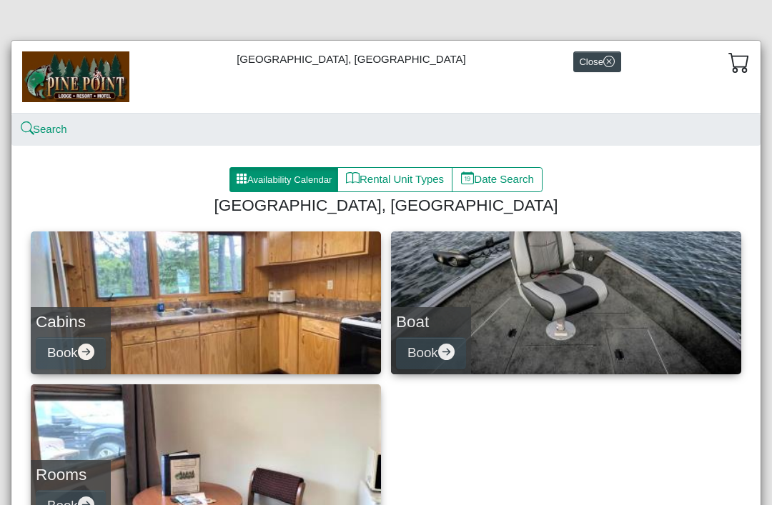
click at [288, 185] on button "Availability Calendar" at bounding box center [283, 180] width 109 height 26
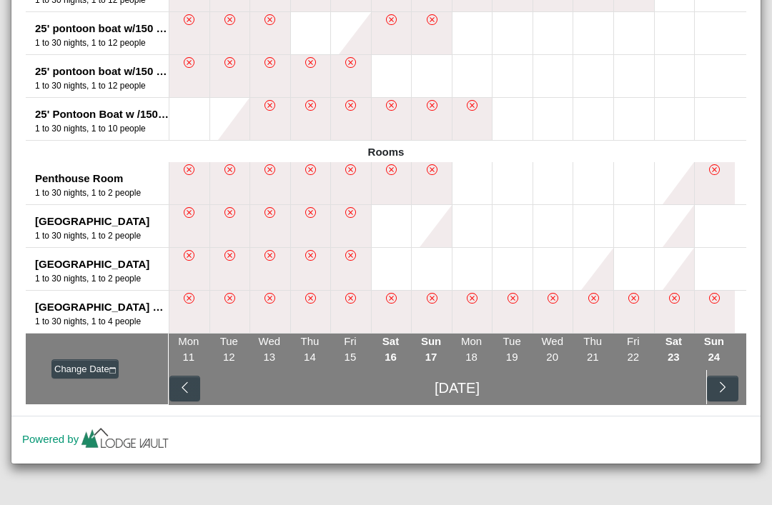
scroll to position [1137, 0]
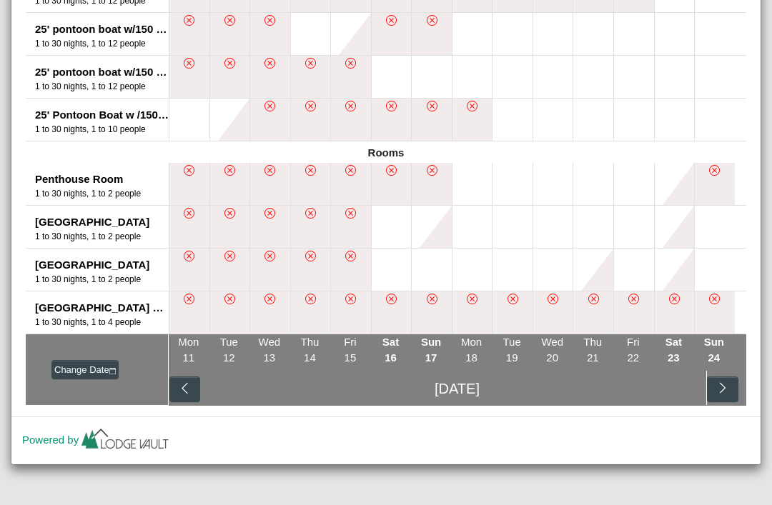
click at [728, 380] on button "button" at bounding box center [722, 390] width 31 height 26
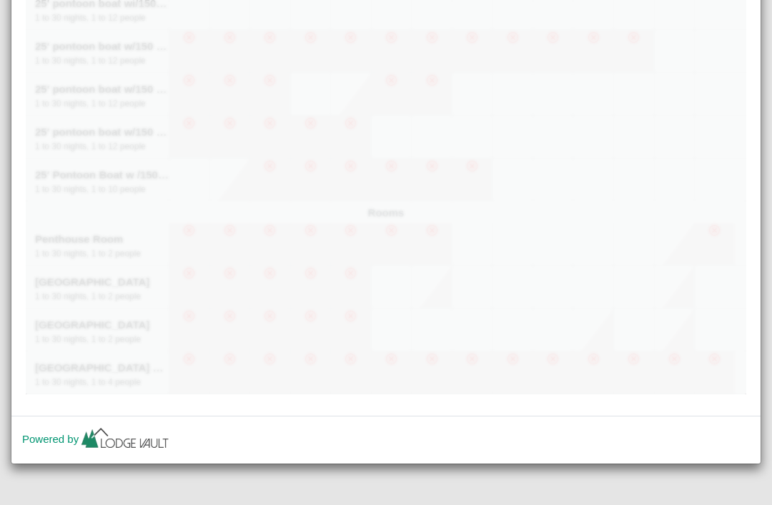
scroll to position [1077, 0]
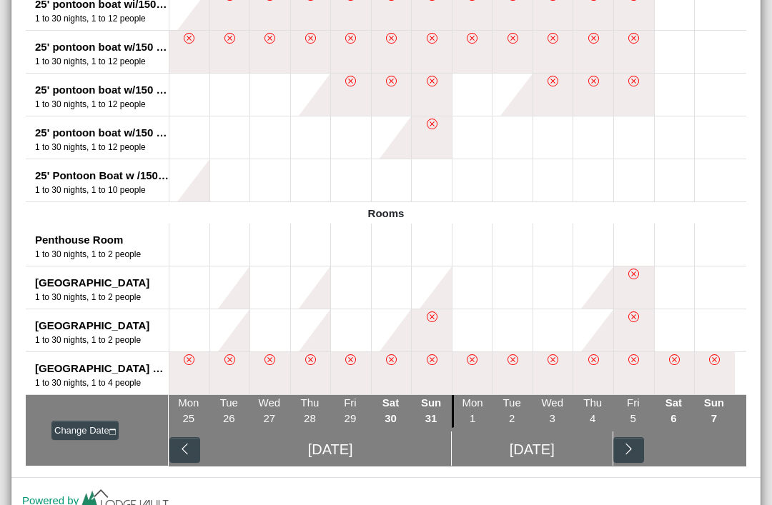
click at [184, 453] on icon "chevron left" at bounding box center [185, 449] width 14 height 14
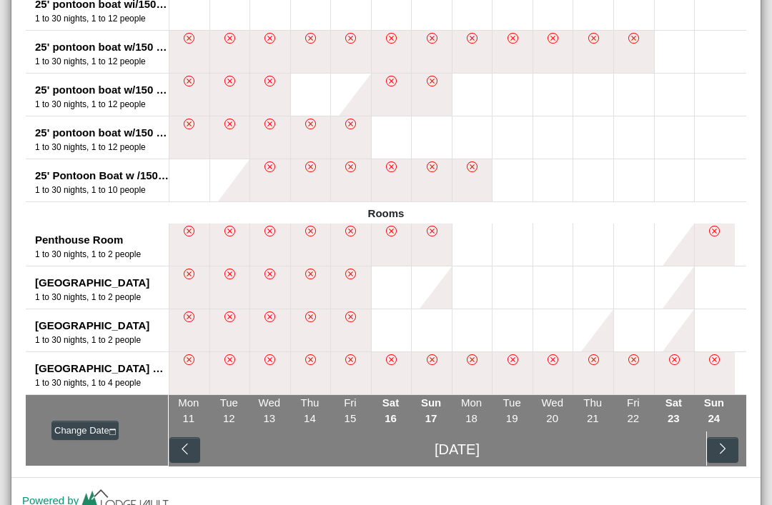
click at [677, 326] on button at bounding box center [675, 331] width 40 height 42
click at [722, 318] on button at bounding box center [715, 331] width 40 height 42
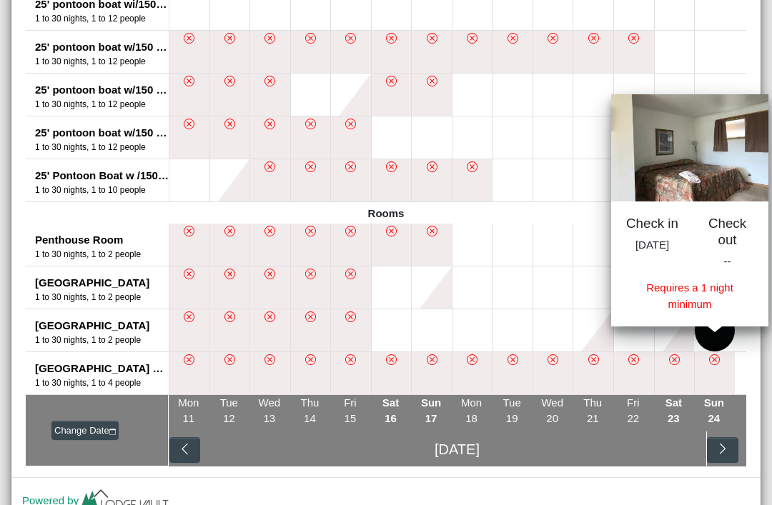
click at [673, 334] on button at bounding box center [675, 331] width 40 height 42
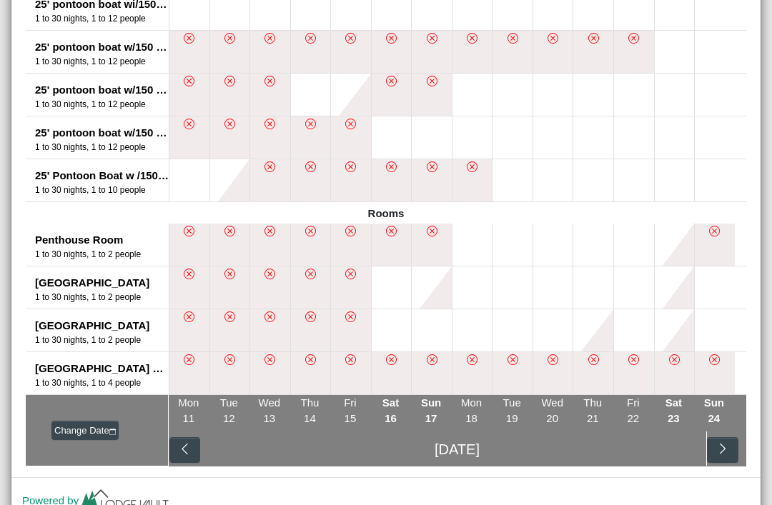
click at [666, 277] on button at bounding box center [675, 288] width 40 height 42
click at [732, 283] on button at bounding box center [715, 288] width 40 height 42
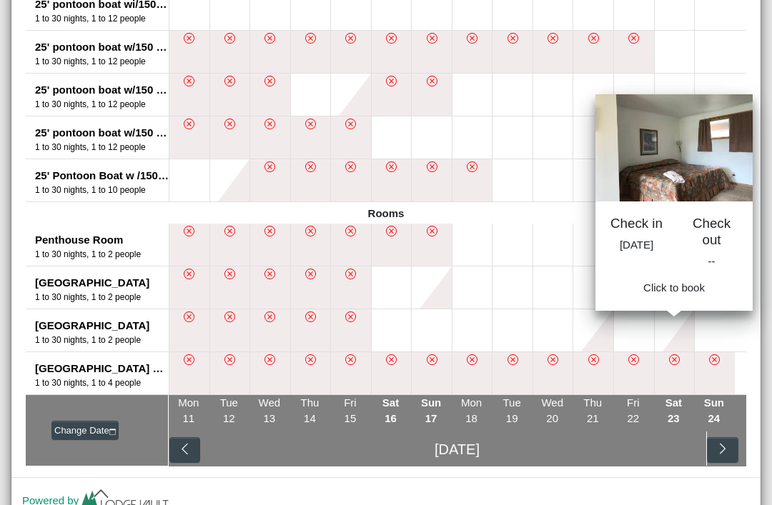
click at [693, 336] on button at bounding box center [675, 331] width 40 height 42
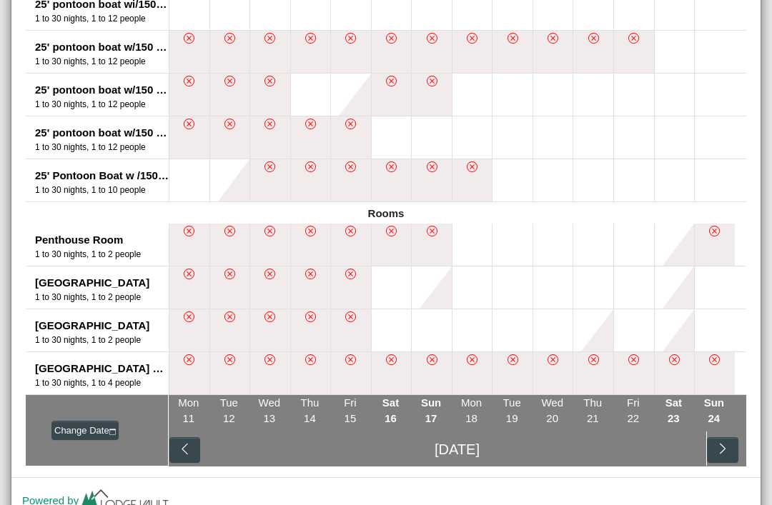
click at [732, 447] on button "button" at bounding box center [722, 450] width 31 height 26
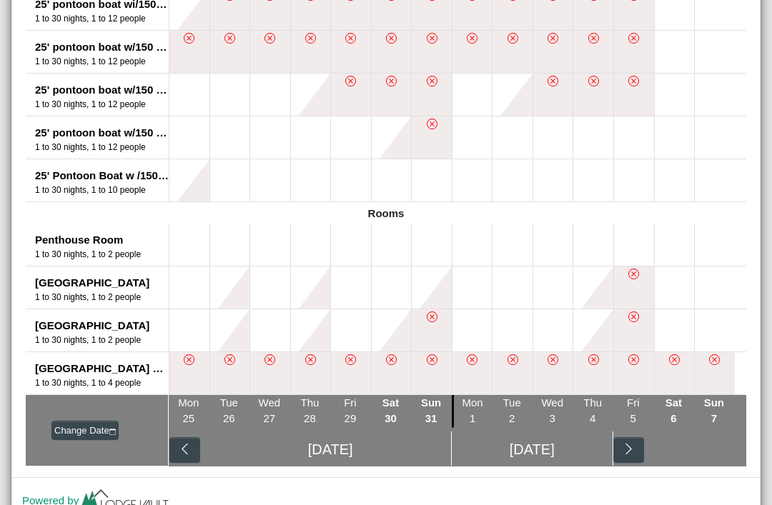
click at [195, 320] on button at bounding box center [189, 331] width 40 height 42
click at [186, 454] on icon "chevron left" at bounding box center [185, 449] width 14 height 14
